Goal: Task Accomplishment & Management: Use online tool/utility

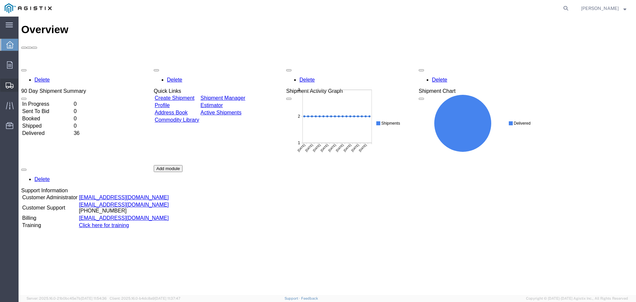
click at [0, 0] on span "Shipment Manager" at bounding box center [0, 0] width 0 height 0
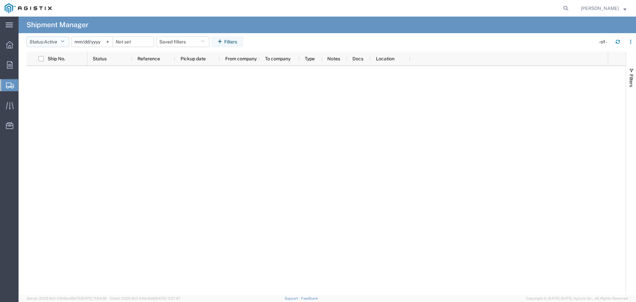
click at [67, 44] on button "Status: Active" at bounding box center [47, 41] width 43 height 11
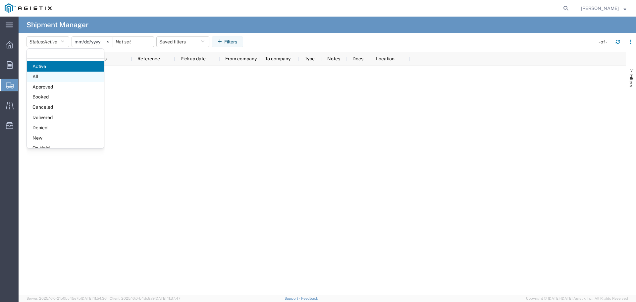
click at [54, 74] on span "All" at bounding box center [65, 77] width 77 height 10
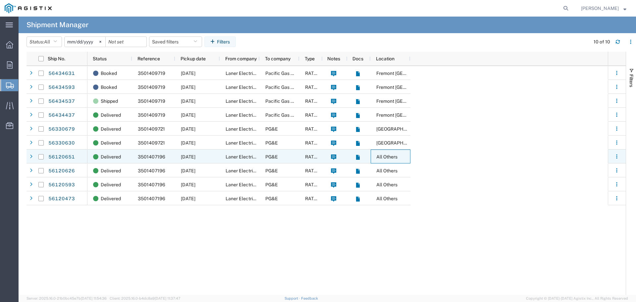
click at [384, 157] on span "All Others" at bounding box center [386, 156] width 21 height 5
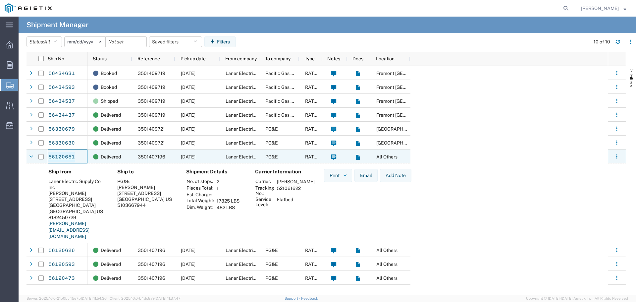
click at [69, 156] on link "56120651" at bounding box center [61, 157] width 27 height 11
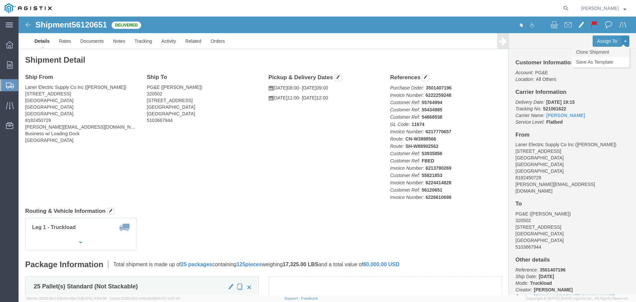
click link "Clone Shipment"
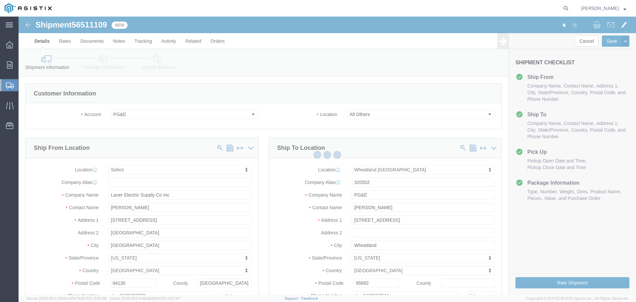
select select
select select "19996"
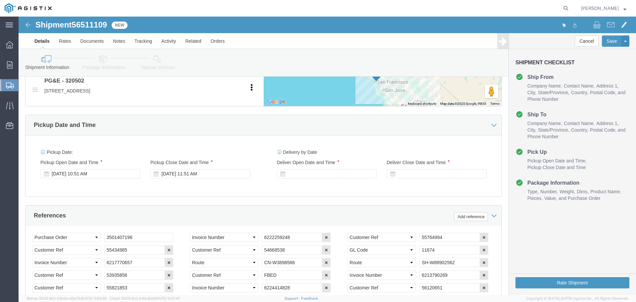
scroll to position [364, 0]
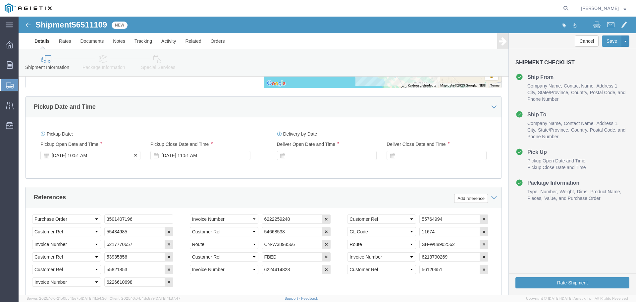
click div "[DATE] 10:51 AM"
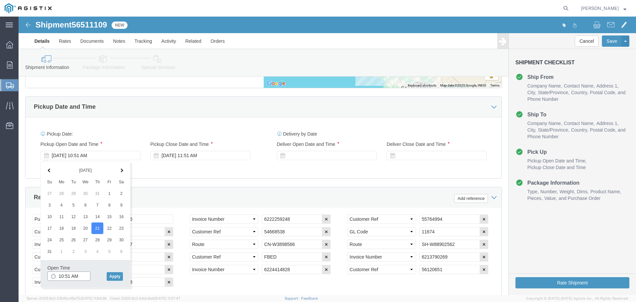
click input "10:51 AM"
type input "8:00 AM"
click button "Apply"
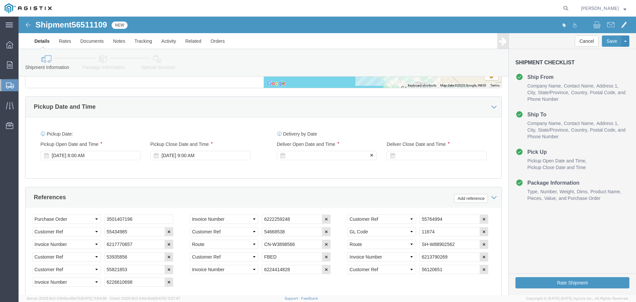
click div
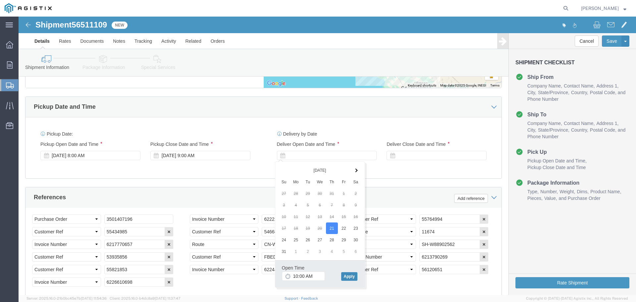
click button "Apply"
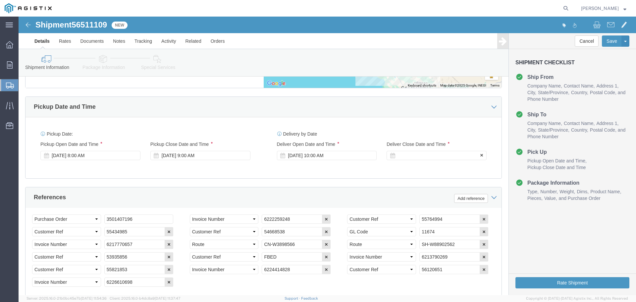
drag, startPoint x: 393, startPoint y: 136, endPoint x: 394, endPoint y: 141, distance: 4.5
click div
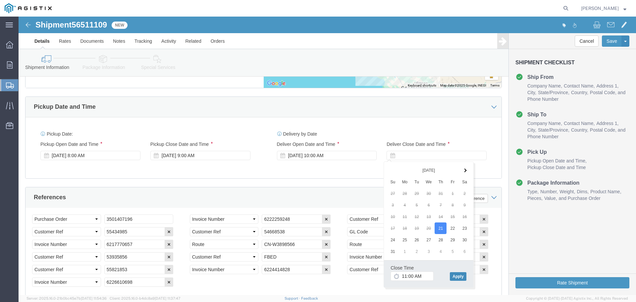
click button "Apply"
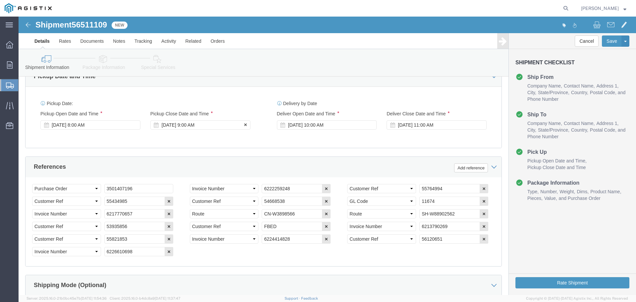
scroll to position [397, 0]
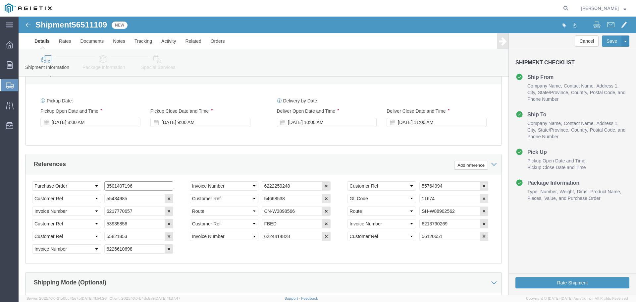
drag, startPoint x: 127, startPoint y: 169, endPoint x: 79, endPoint y: 164, distance: 48.3
click div "Select Account Type Activity ID Airline Appointment Number ASN Batch Request # …"
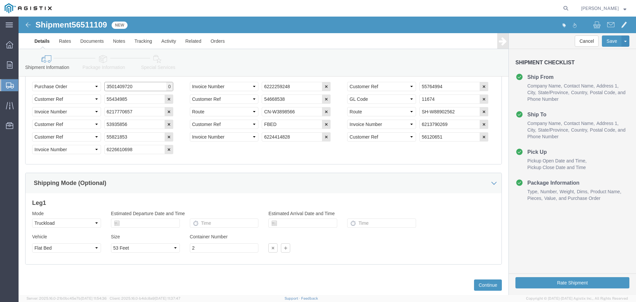
scroll to position [513, 0]
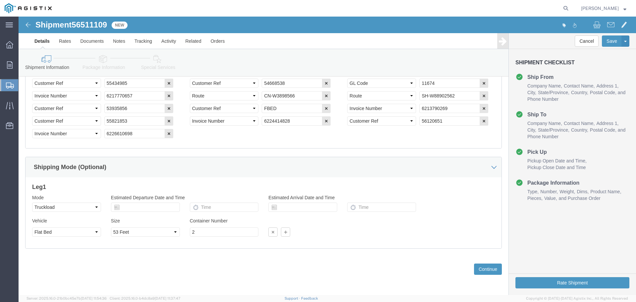
type input "3501409720"
click input "2"
click div "Please fix the following errors Customer Information Account Select Laner Elect…"
click button "Continue"
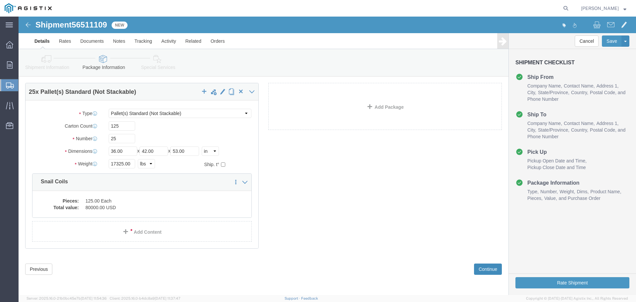
scroll to position [24, 0]
click button "Continue"
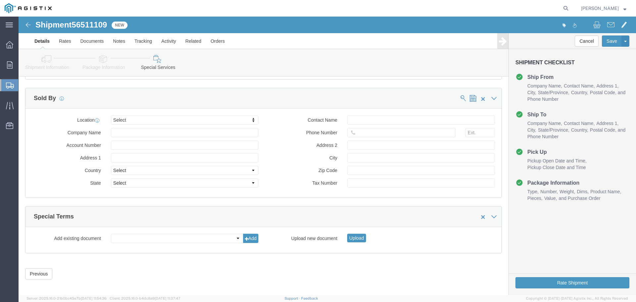
scroll to position [529, 0]
click button "Rate Shipment"
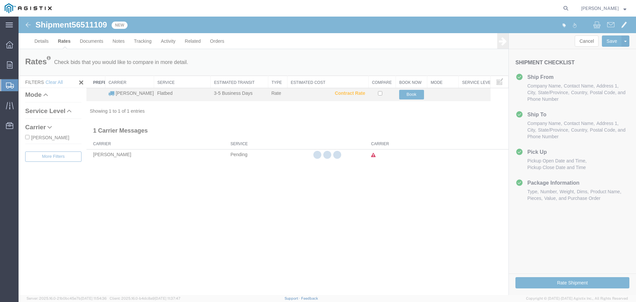
scroll to position [0, 0]
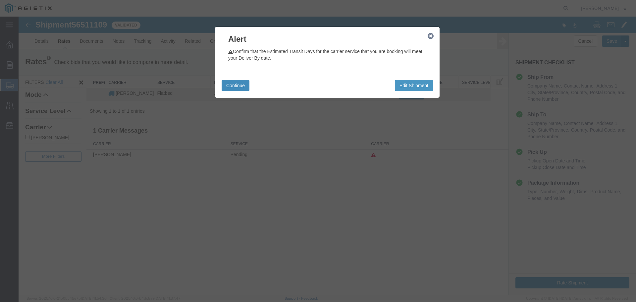
click at [236, 88] on button "Continue" at bounding box center [236, 85] width 28 height 11
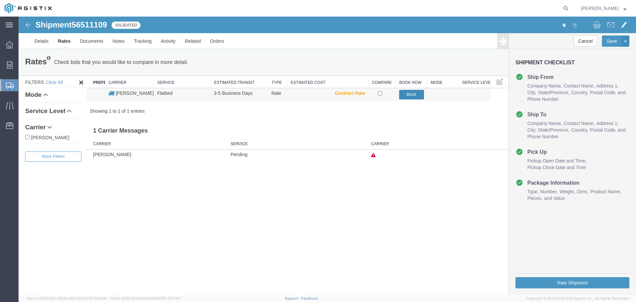
click at [416, 94] on button "Book" at bounding box center [411, 95] width 25 height 10
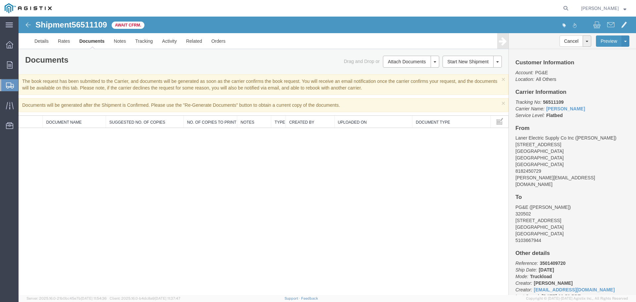
click at [0, 0] on span "Shipment Manager" at bounding box center [0, 0] width 0 height 0
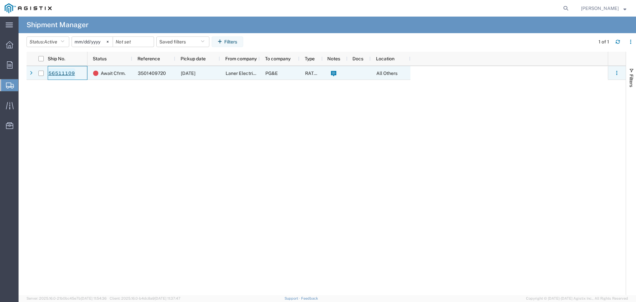
click at [67, 70] on link "56511109" at bounding box center [61, 73] width 27 height 11
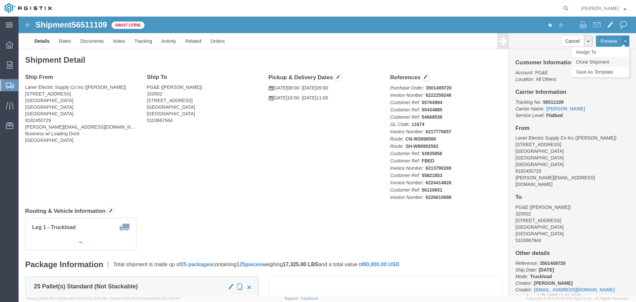
click link "Clone Shipment"
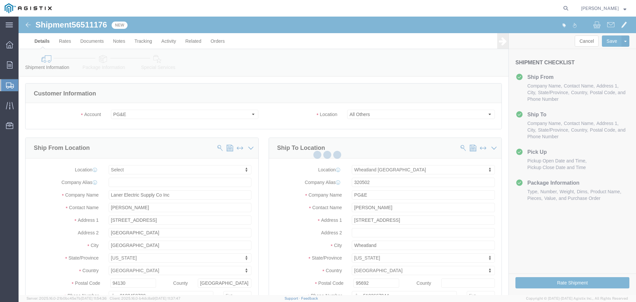
select select
select select "19996"
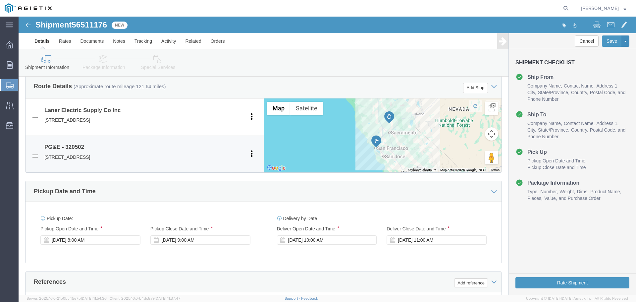
scroll to position [364, 0]
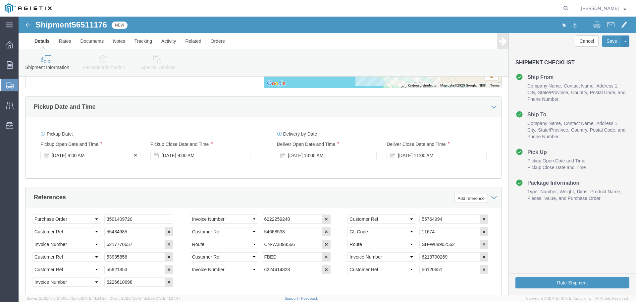
click div "[DATE] 8:00 AM"
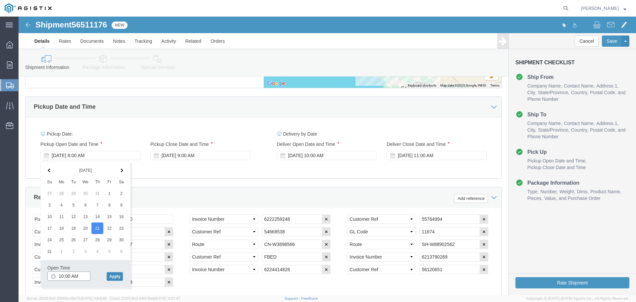
type input "10:00 AM"
click button "Apply"
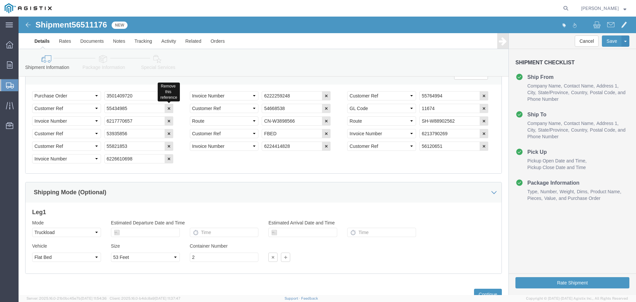
scroll to position [513, 0]
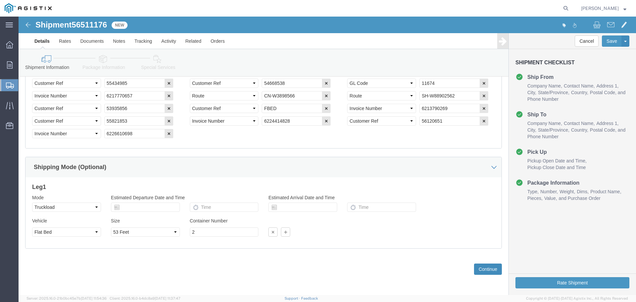
click button "Continue"
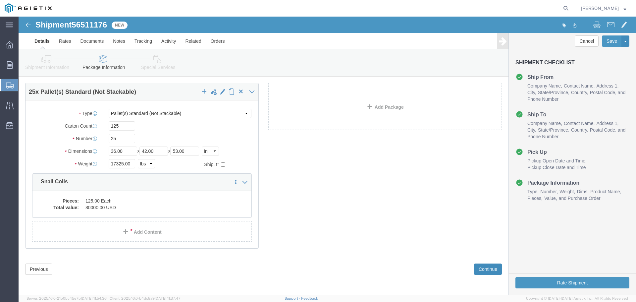
scroll to position [24, 0]
click button "Continue"
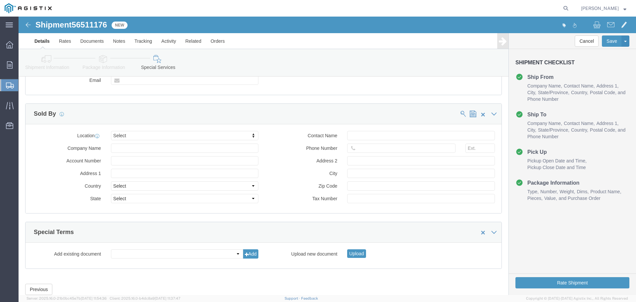
scroll to position [529, 0]
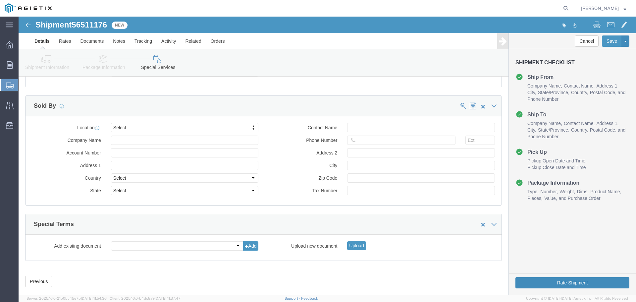
click button "Rate Shipment"
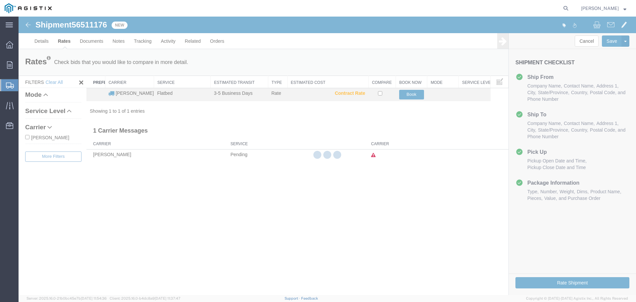
scroll to position [0, 0]
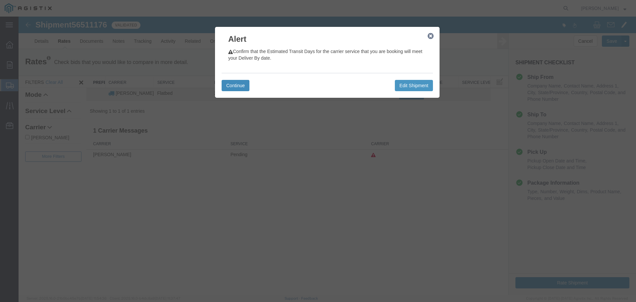
click at [242, 86] on button "Continue" at bounding box center [236, 85] width 28 height 11
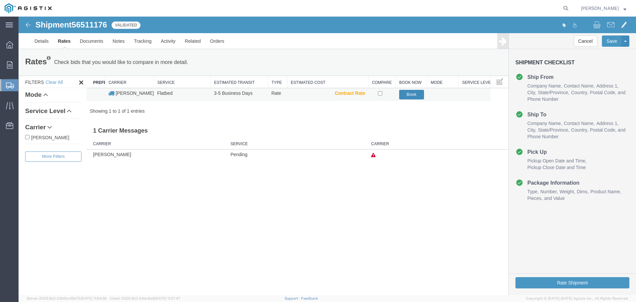
click at [415, 94] on button "Book" at bounding box center [411, 95] width 25 height 10
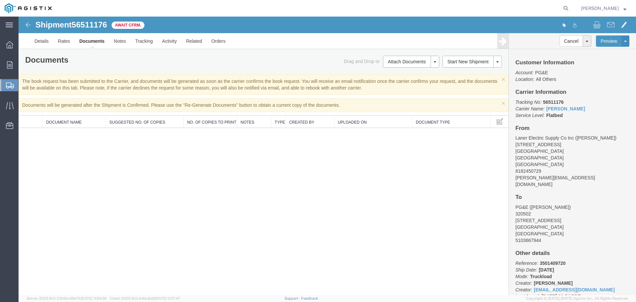
click at [10, 84] on icon at bounding box center [10, 85] width 8 height 6
